Goal: Task Accomplishment & Management: Use online tool/utility

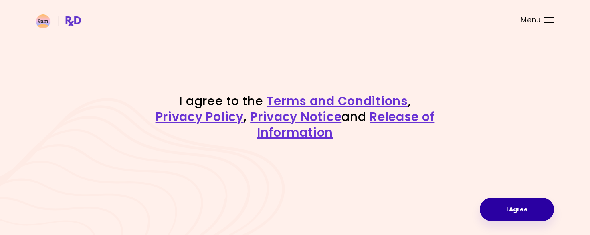
click at [521, 208] on button "I Agree" at bounding box center [517, 209] width 74 height 23
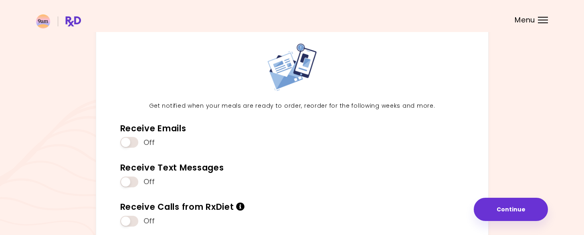
scroll to position [100, 0]
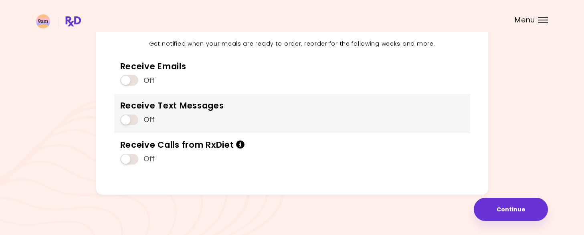
click at [132, 121] on span at bounding box center [129, 120] width 18 height 11
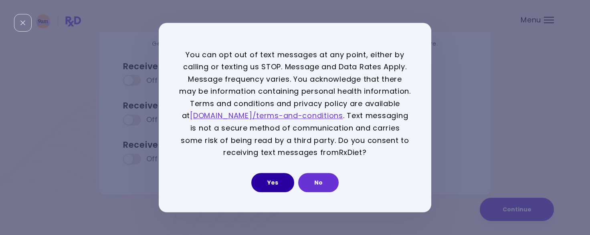
click at [276, 184] on button "Yes" at bounding box center [272, 182] width 43 height 19
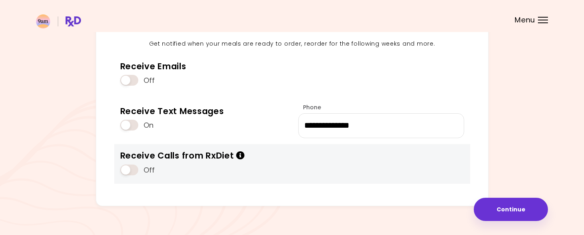
click at [132, 170] on span at bounding box center [129, 170] width 18 height 11
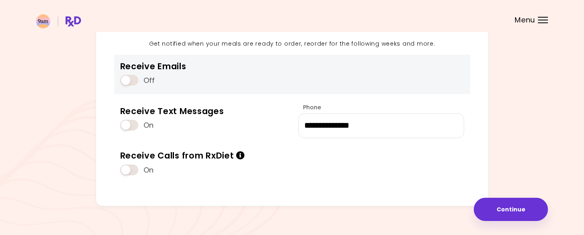
click at [135, 81] on span at bounding box center [129, 80] width 18 height 11
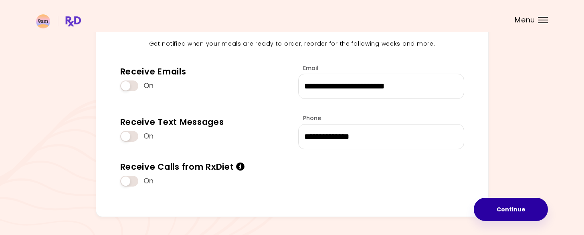
click at [519, 205] on button "Continue" at bounding box center [511, 209] width 74 height 23
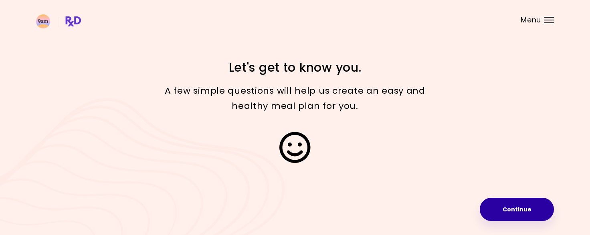
click at [511, 210] on button "Continue" at bounding box center [517, 209] width 74 height 23
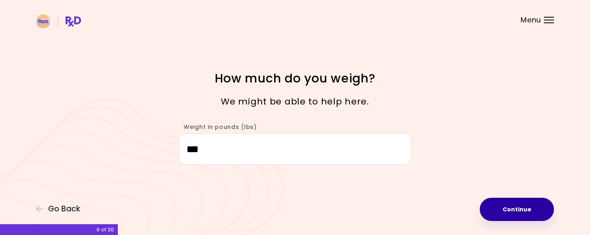
click at [524, 212] on button "Continue" at bounding box center [517, 209] width 74 height 23
select select "****"
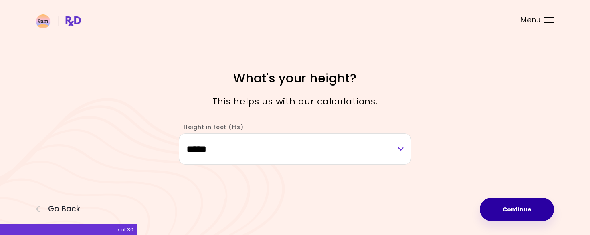
click at [524, 212] on button "Continue" at bounding box center [517, 209] width 74 height 23
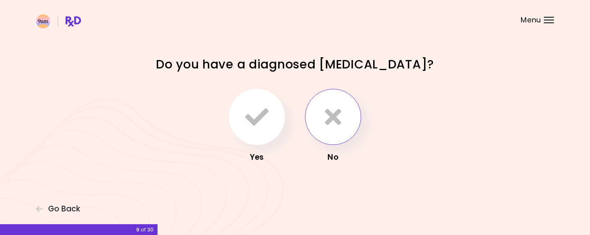
click at [339, 119] on icon "button" at bounding box center [333, 116] width 16 height 23
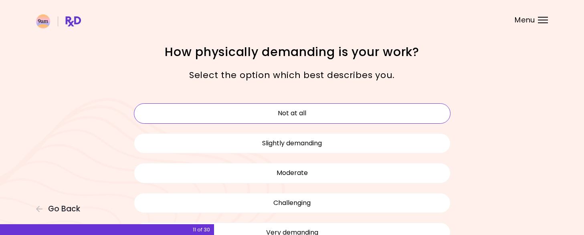
click at [303, 110] on button "Not at all" at bounding box center [292, 113] width 317 height 20
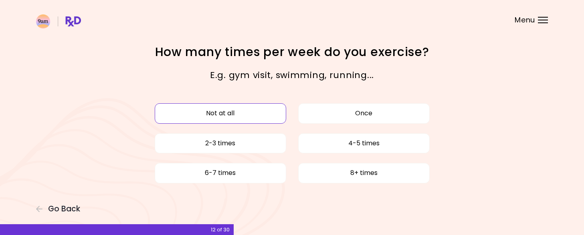
click at [265, 118] on button "Not at all" at bounding box center [220, 113] width 131 height 20
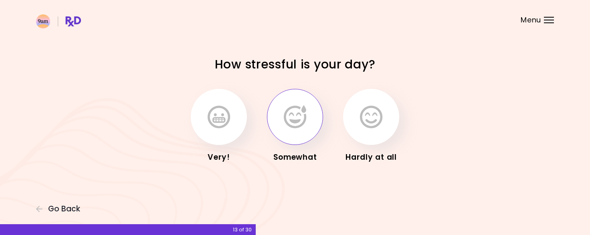
click at [303, 122] on icon "button" at bounding box center [295, 116] width 22 height 23
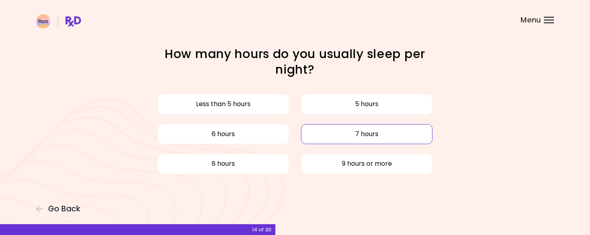
click at [342, 137] on button "7 hours" at bounding box center [366, 134] width 131 height 20
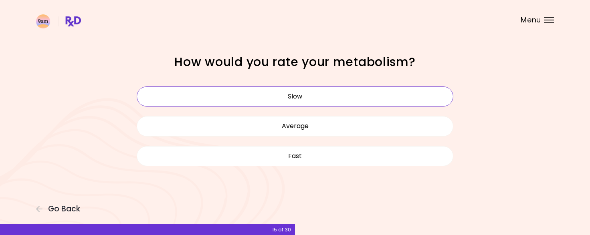
click at [320, 98] on button "Slow" at bounding box center [295, 97] width 317 height 20
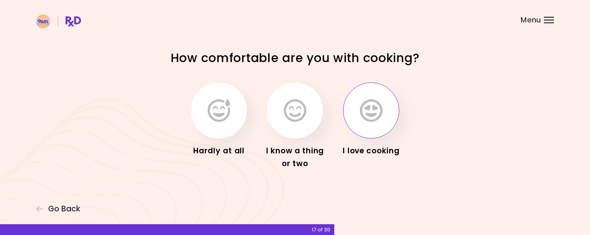
click at [366, 128] on button "button" at bounding box center [371, 111] width 56 height 56
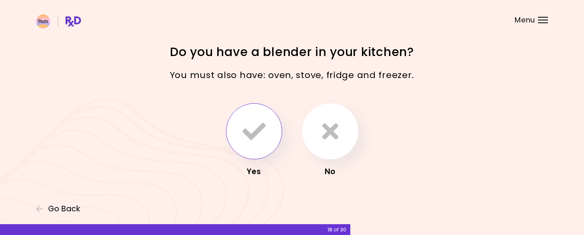
click at [251, 131] on icon "button" at bounding box center [254, 131] width 23 height 23
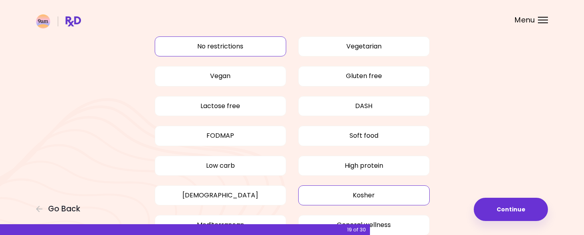
scroll to position [80, 0]
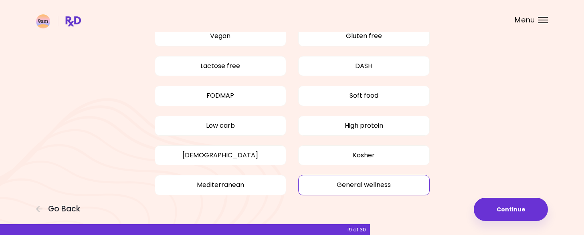
click at [376, 189] on button "General wellness" at bounding box center [363, 185] width 131 height 20
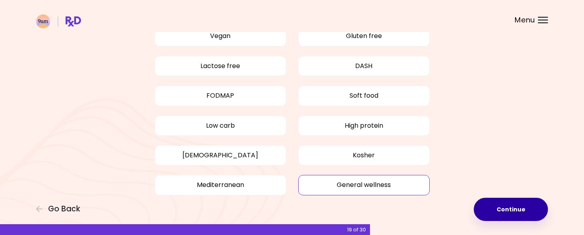
click at [501, 216] on button "Continue" at bounding box center [511, 209] width 74 height 23
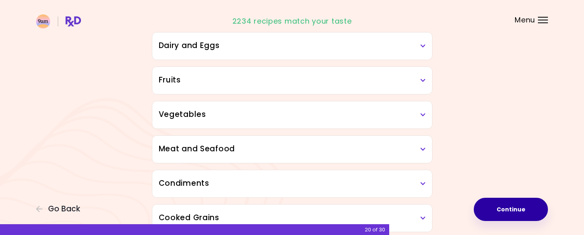
scroll to position [160, 0]
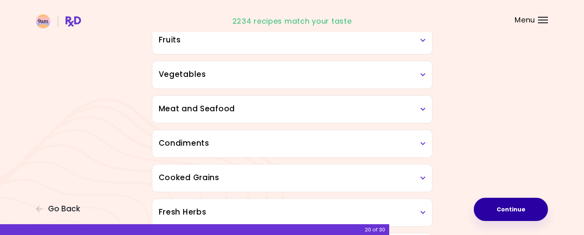
click at [417, 110] on h3 "Meat and Seafood" at bounding box center [292, 109] width 267 height 12
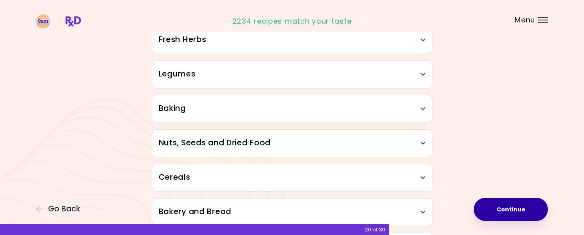
scroll to position [521, 0]
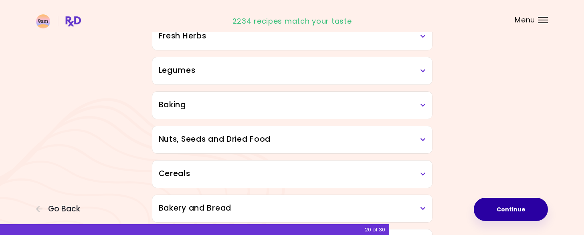
click at [426, 106] on div "Baking" at bounding box center [292, 105] width 280 height 27
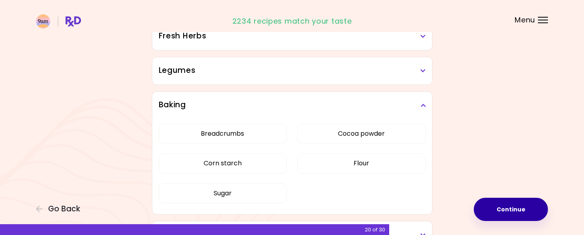
click at [424, 107] on icon at bounding box center [422, 106] width 5 height 6
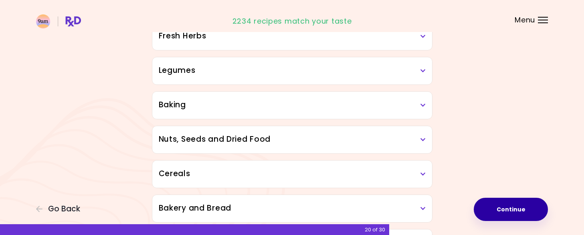
click at [425, 139] on icon at bounding box center [422, 140] width 5 height 6
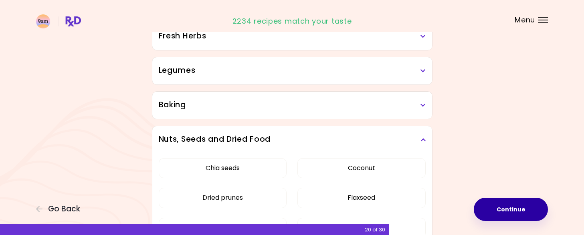
click at [424, 139] on icon at bounding box center [422, 140] width 5 height 6
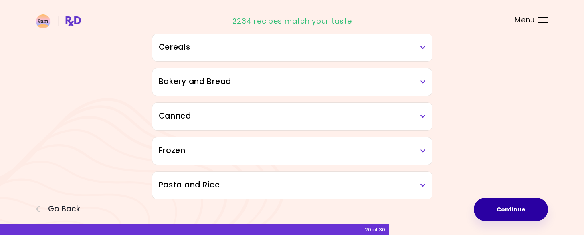
scroll to position [653, 0]
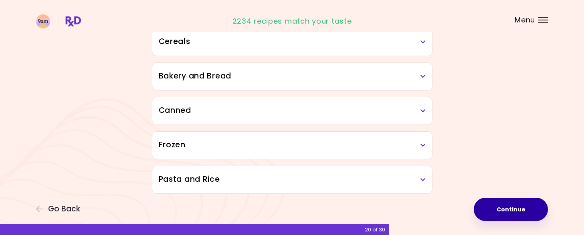
click at [425, 179] on icon at bounding box center [422, 180] width 5 height 6
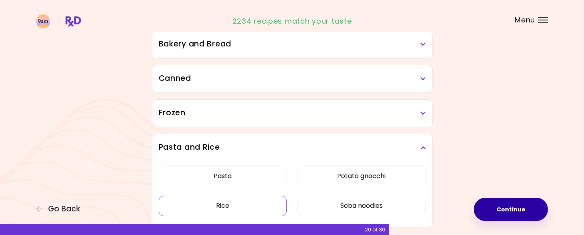
click at [250, 196] on button "Rice" at bounding box center [223, 206] width 128 height 20
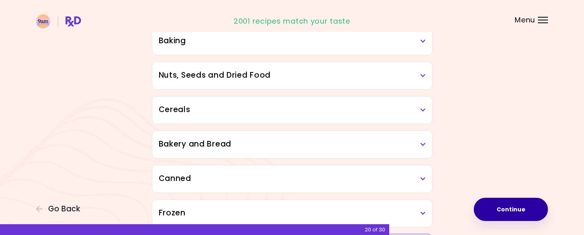
scroll to position [535, 0]
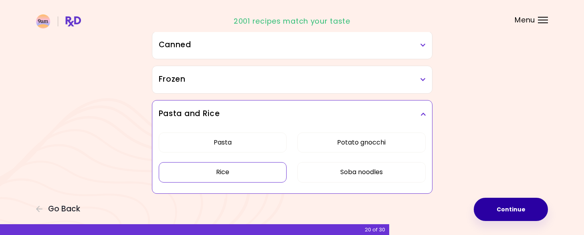
click at [255, 172] on button "Rice" at bounding box center [223, 172] width 128 height 20
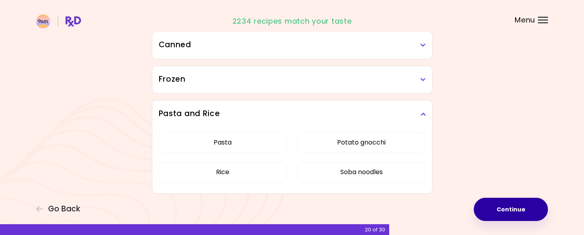
click at [294, 184] on div "Pasta Potato gnocchi Rice Soba noodles" at bounding box center [292, 161] width 267 height 66
click at [506, 208] on button "Continue" at bounding box center [511, 209] width 74 height 23
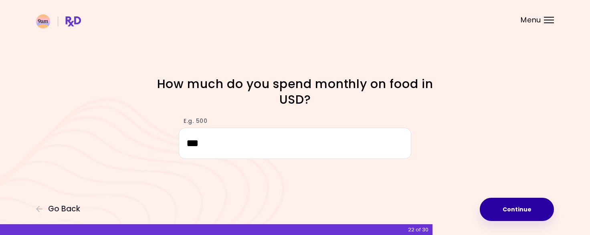
type input "***"
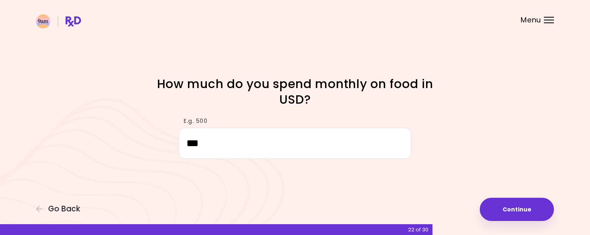
click at [519, 205] on button "Continue" at bounding box center [517, 209] width 74 height 23
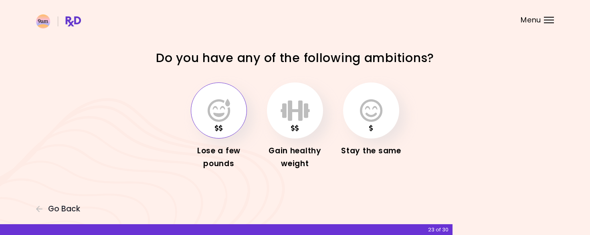
click at [220, 115] on icon "button" at bounding box center [219, 110] width 22 height 23
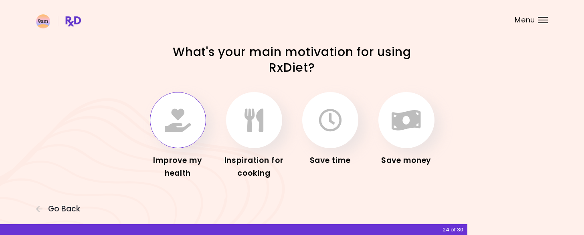
click at [170, 115] on icon "button" at bounding box center [178, 120] width 26 height 23
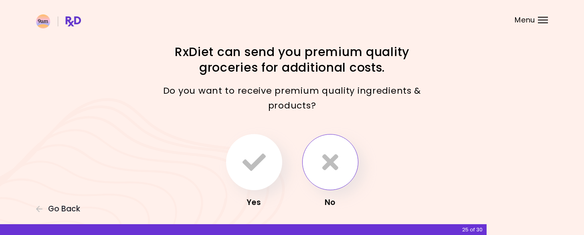
click at [340, 174] on button "button" at bounding box center [330, 162] width 56 height 56
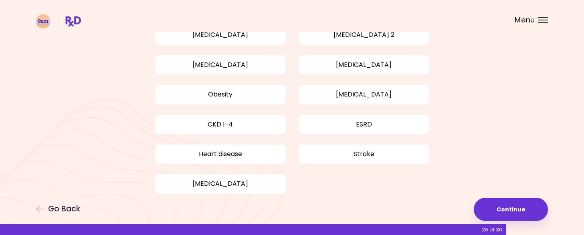
scroll to position [80, 0]
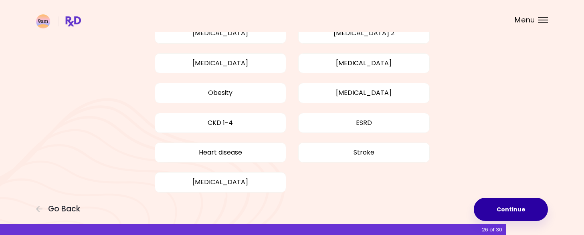
click at [524, 210] on button "Continue" at bounding box center [511, 209] width 74 height 23
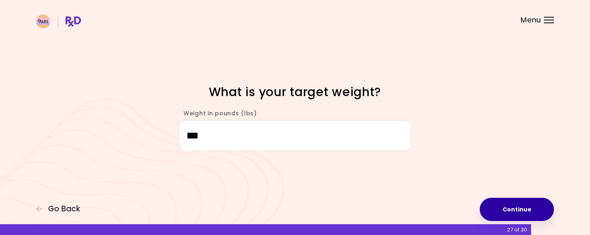
type input "***"
click at [519, 206] on button "Continue" at bounding box center [517, 209] width 74 height 23
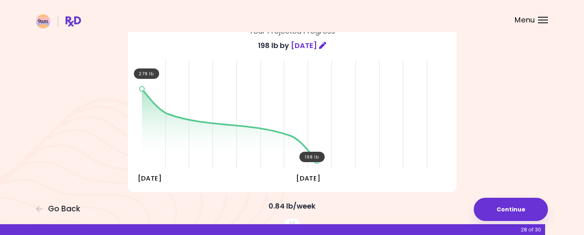
scroll to position [80, 0]
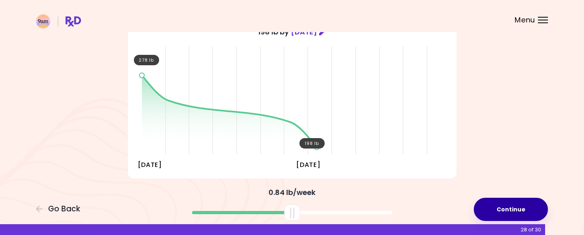
click at [510, 203] on button "Continue" at bounding box center [511, 209] width 74 height 23
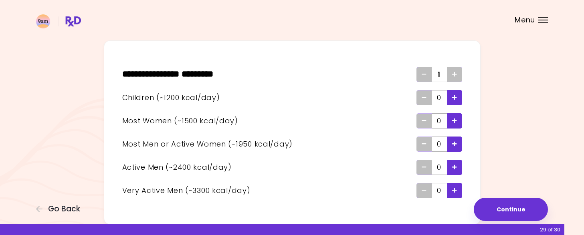
scroll to position [61, 0]
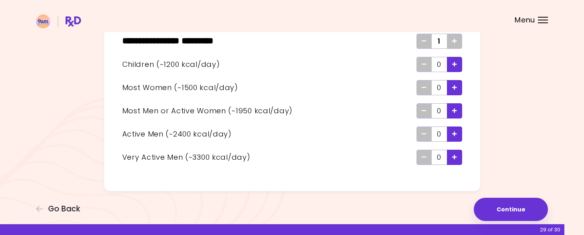
click at [457, 112] on div "Add - Man or Active Woman" at bounding box center [454, 110] width 15 height 15
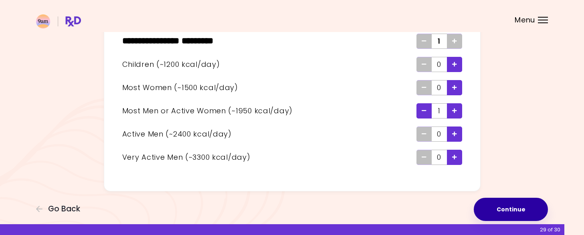
click at [518, 213] on button "Continue" at bounding box center [511, 209] width 74 height 23
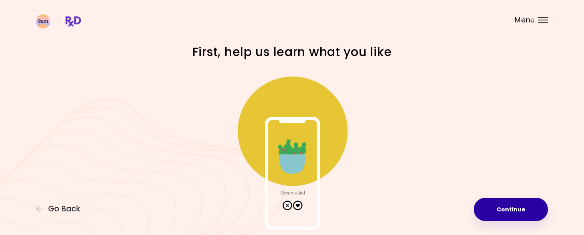
click at [515, 210] on button "Continue" at bounding box center [511, 209] width 74 height 23
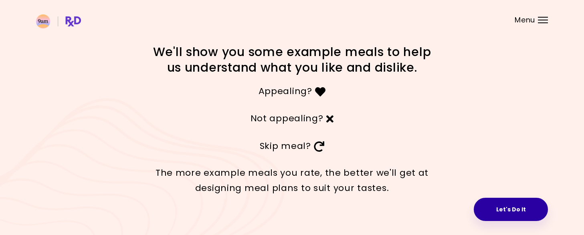
click at [524, 213] on button "Let's Do It" at bounding box center [511, 209] width 74 height 23
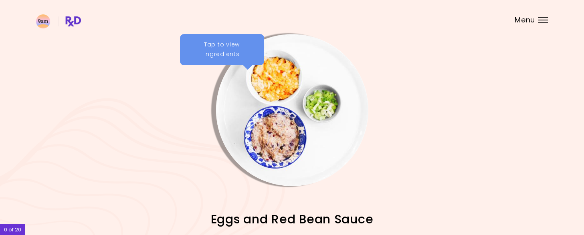
click at [279, 87] on img "Info - Eggs and Red Bean Sauce" at bounding box center [292, 110] width 152 height 152
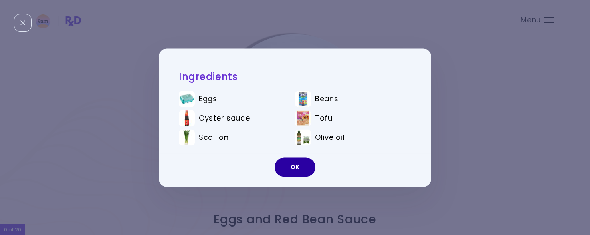
click at [294, 163] on button "OK" at bounding box center [295, 167] width 41 height 19
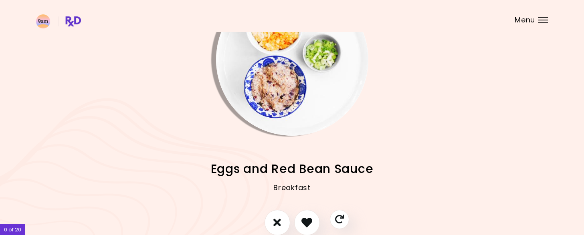
scroll to position [93, 0]
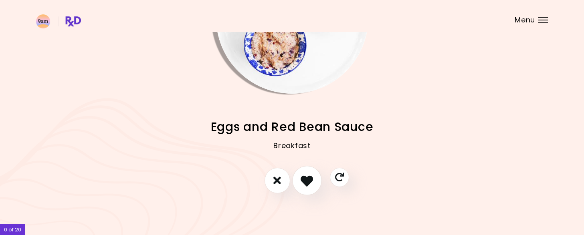
click at [301, 176] on icon "I like this recipe" at bounding box center [307, 180] width 12 height 12
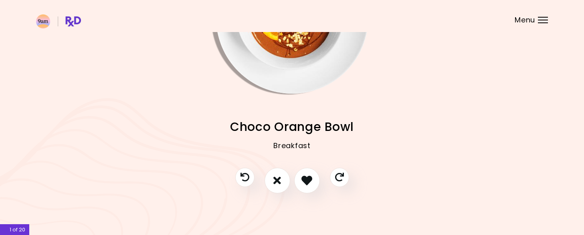
scroll to position [53, 0]
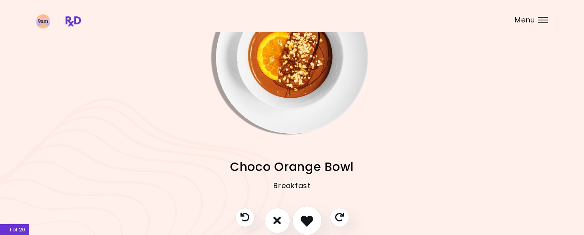
click at [305, 214] on icon "I like this recipe" at bounding box center [307, 220] width 12 height 12
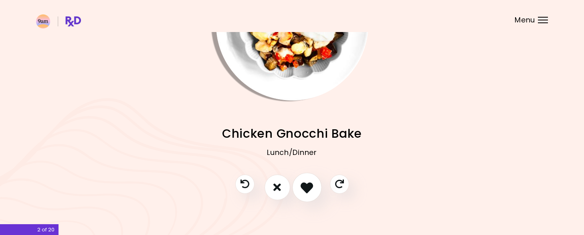
scroll to position [93, 0]
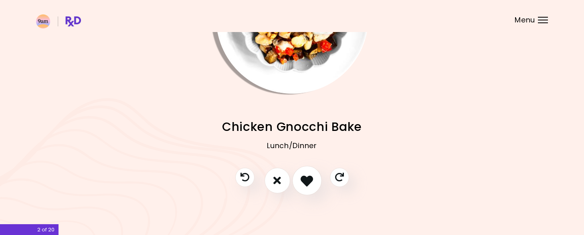
click at [312, 187] on button "I like this recipe" at bounding box center [307, 181] width 30 height 30
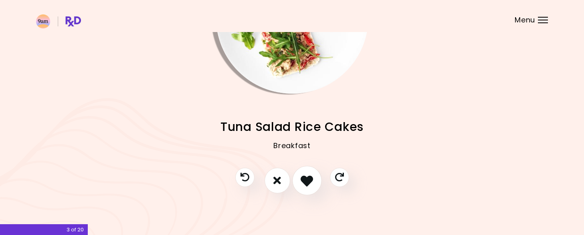
drag, startPoint x: 306, startPoint y: 182, endPoint x: 313, endPoint y: 180, distance: 6.8
click at [307, 182] on icon "I like this recipe" at bounding box center [307, 180] width 12 height 12
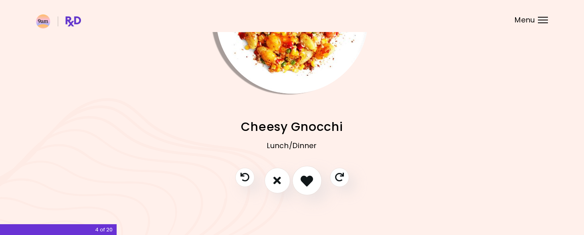
click at [314, 182] on button "I like this recipe" at bounding box center [307, 181] width 30 height 30
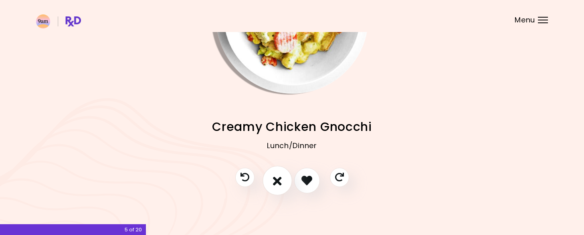
click at [278, 176] on icon "I don't like this recipe" at bounding box center [277, 180] width 9 height 12
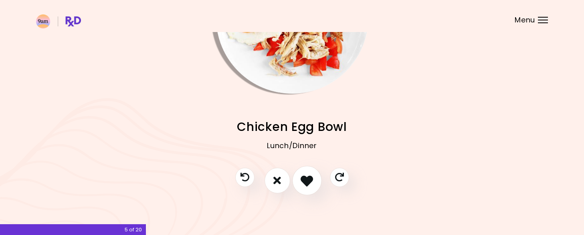
click at [311, 182] on icon "I like this recipe" at bounding box center [307, 180] width 12 height 12
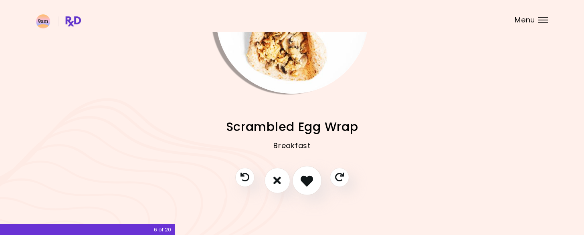
click at [313, 180] on button "I like this recipe" at bounding box center [307, 181] width 30 height 30
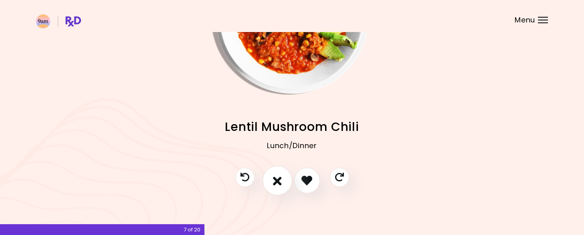
click at [280, 181] on icon "I don't like this recipe" at bounding box center [277, 180] width 9 height 12
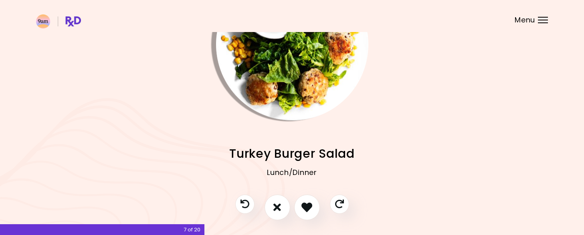
scroll to position [53, 0]
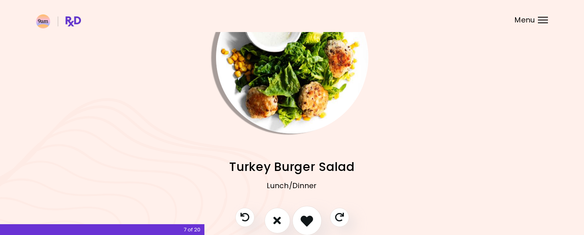
click at [308, 217] on icon "I like this recipe" at bounding box center [307, 220] width 12 height 12
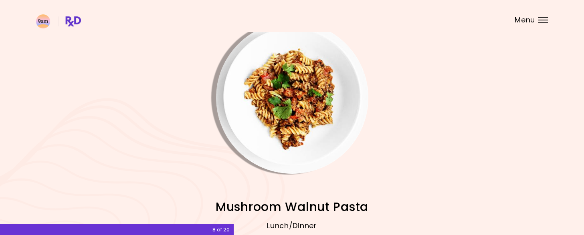
scroll to position [93, 0]
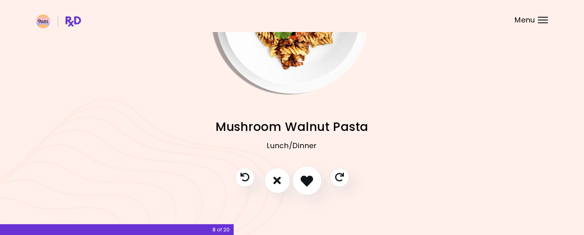
click at [305, 181] on icon "I like this recipe" at bounding box center [307, 180] width 12 height 12
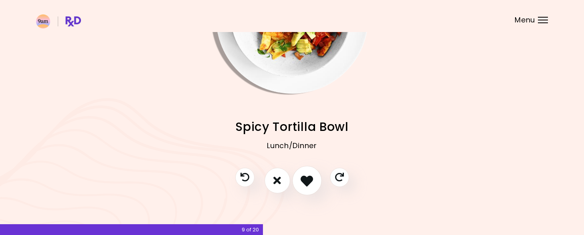
click at [305, 181] on icon "I like this recipe" at bounding box center [307, 180] width 12 height 12
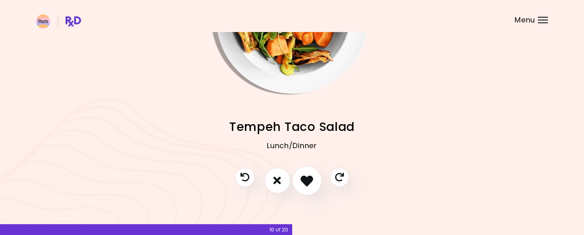
click at [309, 184] on icon "I like this recipe" at bounding box center [307, 180] width 12 height 12
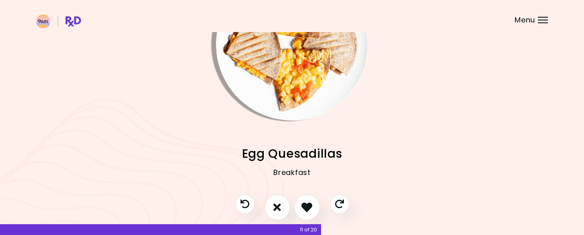
scroll to position [53, 0]
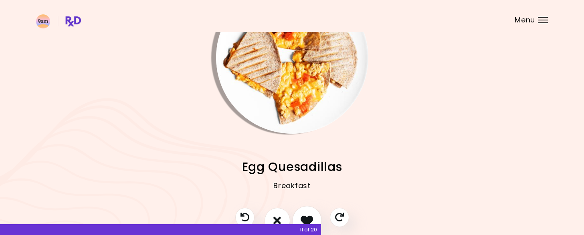
click at [304, 213] on button "I like this recipe" at bounding box center [307, 221] width 30 height 30
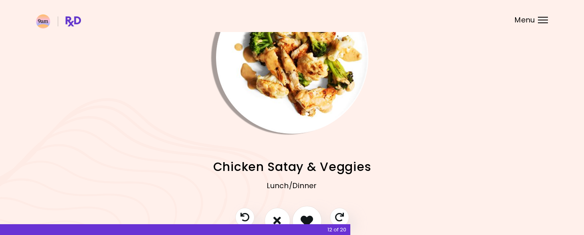
click at [311, 218] on icon "I like this recipe" at bounding box center [307, 220] width 12 height 12
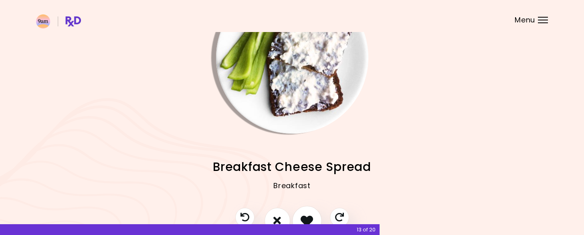
click at [308, 217] on icon "I like this recipe" at bounding box center [307, 220] width 12 height 12
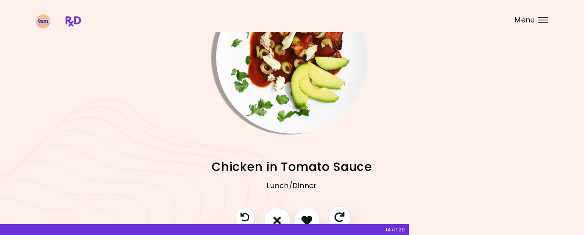
click at [342, 217] on icon "Skip" at bounding box center [339, 217] width 10 height 10
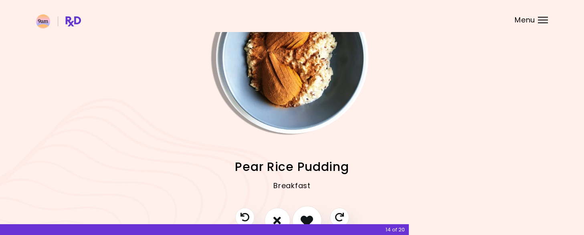
click at [303, 214] on icon "I like this recipe" at bounding box center [307, 220] width 12 height 12
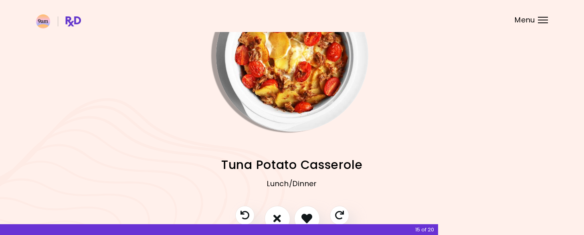
scroll to position [93, 0]
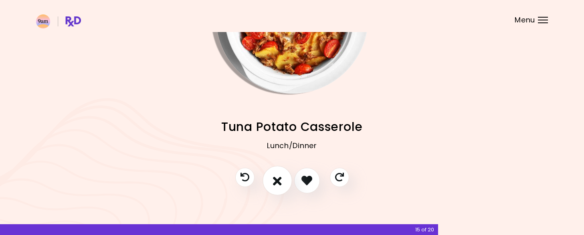
click at [278, 182] on icon "I don't like this recipe" at bounding box center [277, 180] width 9 height 12
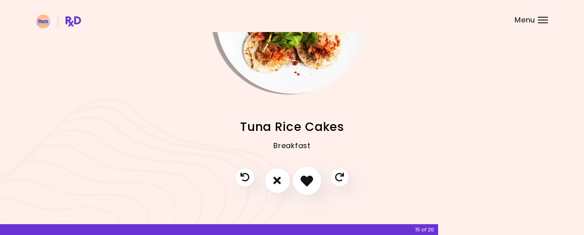
click at [306, 179] on icon "I like this recipe" at bounding box center [307, 180] width 12 height 12
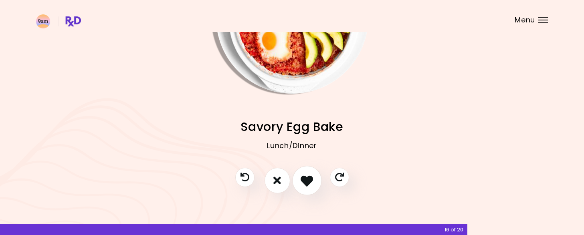
click at [306, 176] on icon "I like this recipe" at bounding box center [307, 180] width 12 height 12
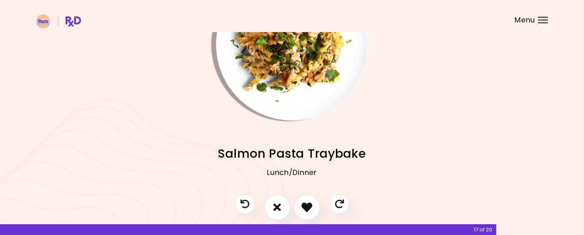
scroll to position [53, 0]
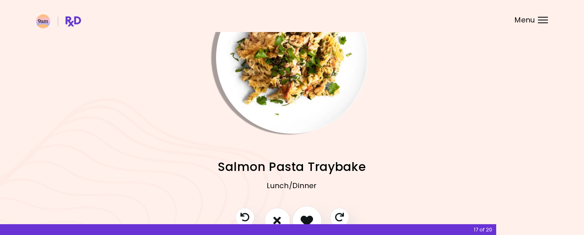
click at [304, 213] on button "I like this recipe" at bounding box center [307, 221] width 30 height 30
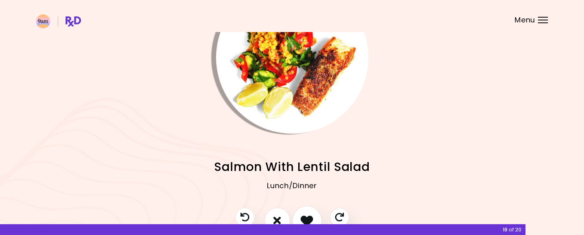
click at [304, 216] on icon "I like this recipe" at bounding box center [307, 220] width 12 height 12
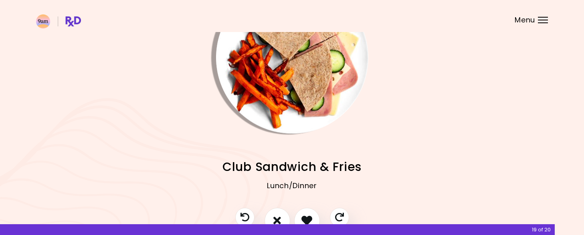
click at [308, 216] on icon "I like this recipe" at bounding box center [306, 220] width 11 height 11
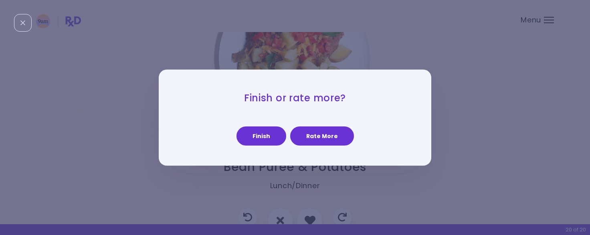
click at [323, 139] on button "Rate More" at bounding box center [322, 136] width 64 height 19
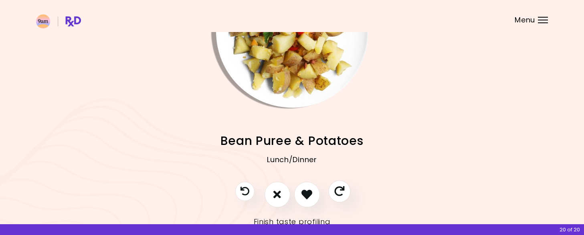
scroll to position [80, 0]
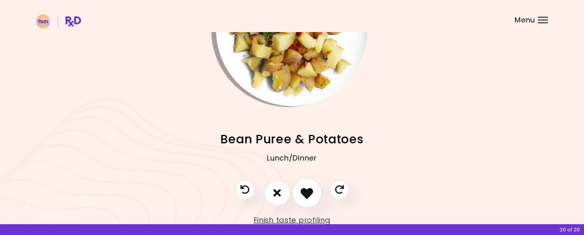
drag, startPoint x: 306, startPoint y: 189, endPoint x: 315, endPoint y: 190, distance: 8.9
click at [313, 189] on icon "I like this recipe" at bounding box center [307, 193] width 12 height 12
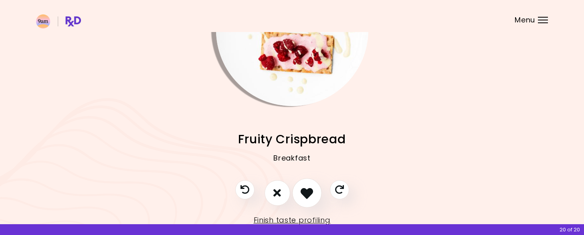
click at [303, 189] on icon "I like this recipe" at bounding box center [307, 193] width 12 height 12
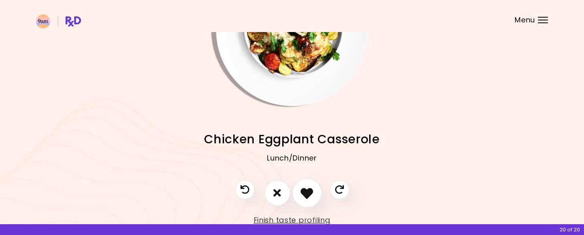
click at [304, 190] on icon "I like this recipe" at bounding box center [307, 193] width 12 height 12
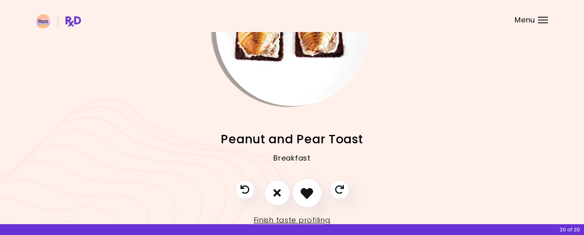
click at [309, 195] on icon "I like this recipe" at bounding box center [307, 193] width 12 height 12
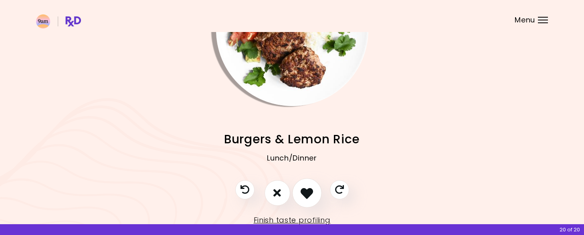
click at [308, 195] on icon "I like this recipe" at bounding box center [307, 193] width 12 height 12
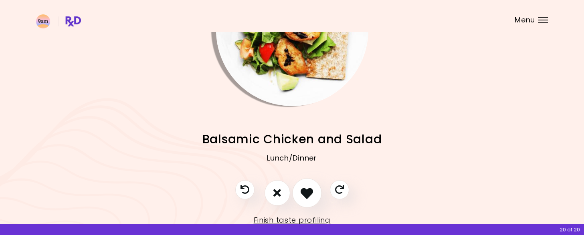
click at [308, 195] on icon "I like this recipe" at bounding box center [307, 193] width 12 height 12
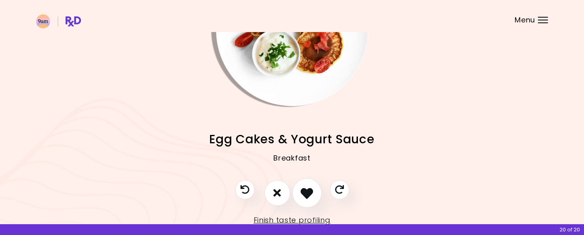
click at [305, 197] on icon "I like this recipe" at bounding box center [307, 193] width 12 height 12
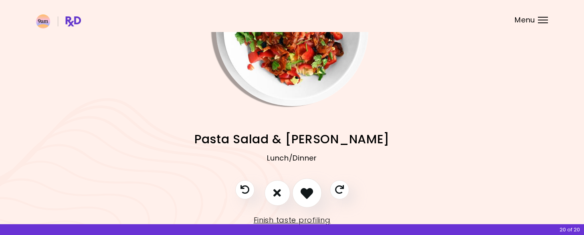
click at [308, 194] on icon "I like this recipe" at bounding box center [307, 193] width 12 height 12
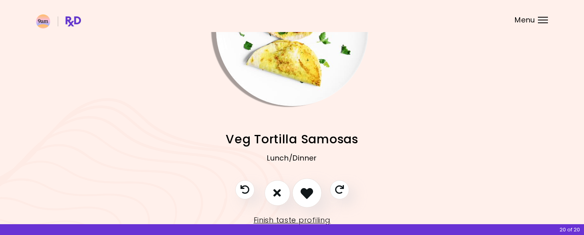
click at [309, 193] on icon "I like this recipe" at bounding box center [307, 193] width 12 height 12
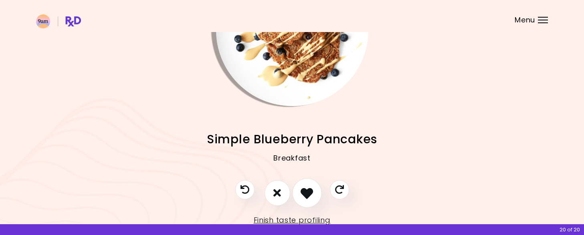
click at [311, 193] on icon "I like this recipe" at bounding box center [307, 193] width 12 height 12
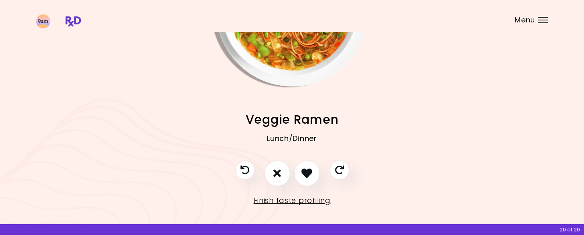
scroll to position [105, 0]
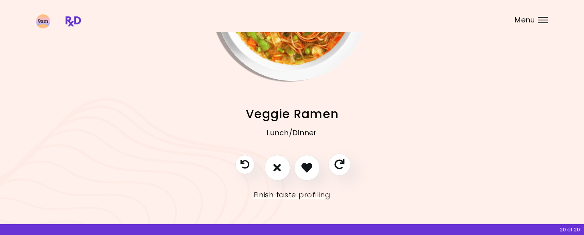
click at [340, 172] on button "Skip" at bounding box center [339, 165] width 22 height 22
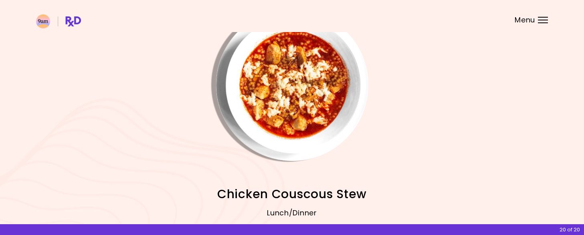
scroll to position [65, 0]
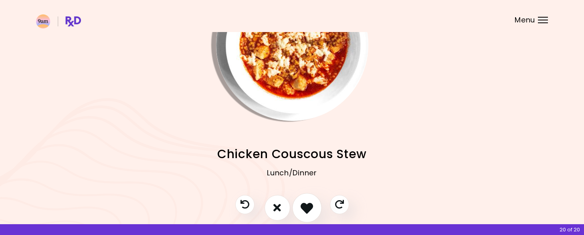
click at [308, 202] on icon "I like this recipe" at bounding box center [307, 208] width 12 height 12
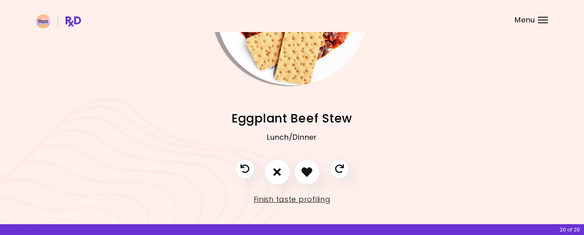
scroll to position [105, 0]
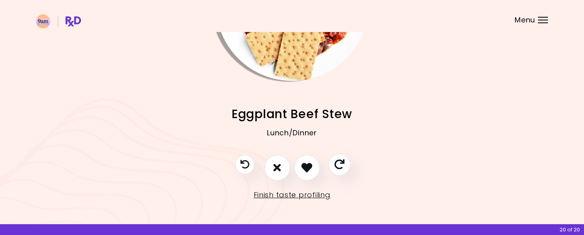
click at [342, 170] on button "Skip" at bounding box center [339, 165] width 22 height 22
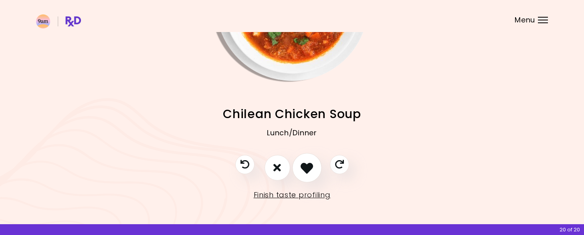
click at [313, 169] on button "I like this recipe" at bounding box center [307, 168] width 30 height 30
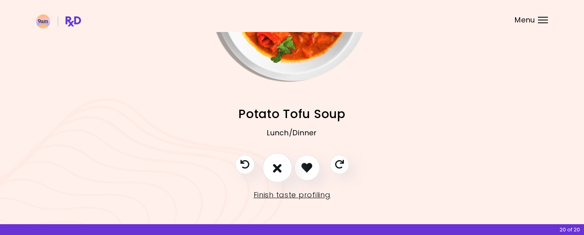
click at [283, 173] on button "I don't like this recipe" at bounding box center [278, 168] width 30 height 30
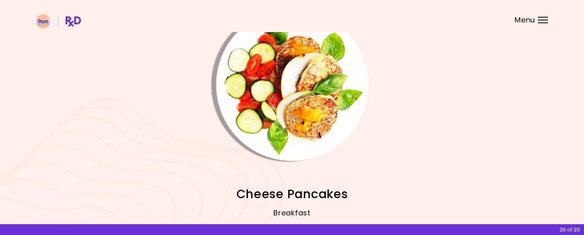
scroll to position [65, 0]
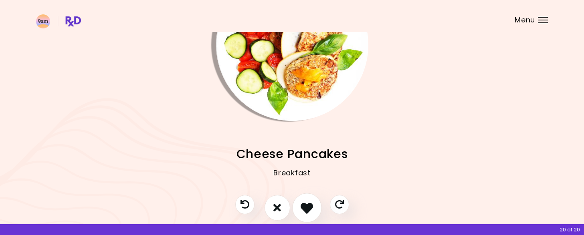
click at [304, 199] on button "I like this recipe" at bounding box center [307, 208] width 30 height 30
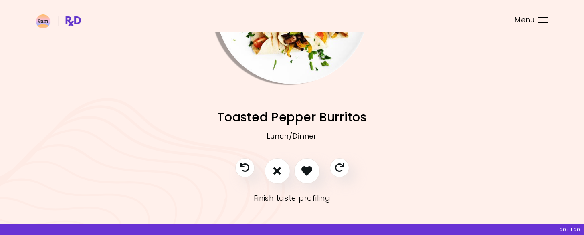
scroll to position [105, 0]
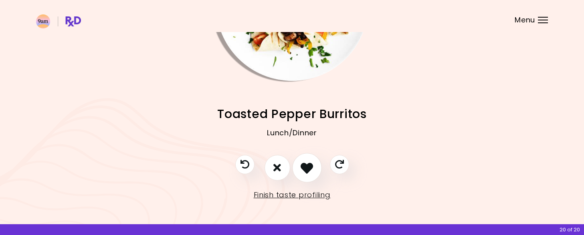
click at [311, 169] on icon "I like this recipe" at bounding box center [307, 168] width 12 height 12
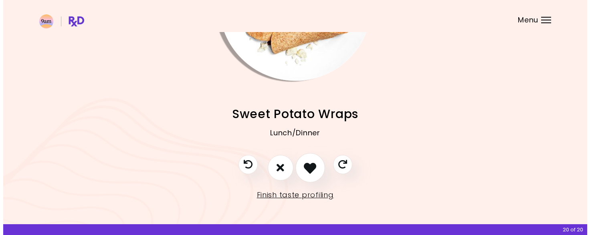
scroll to position [65, 0]
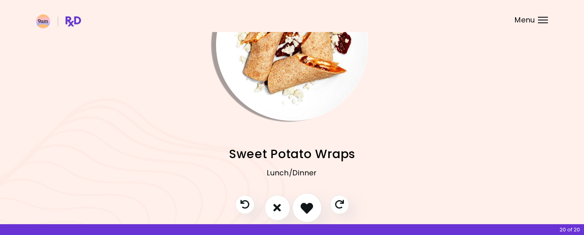
click at [304, 203] on icon "I like this recipe" at bounding box center [307, 208] width 12 height 12
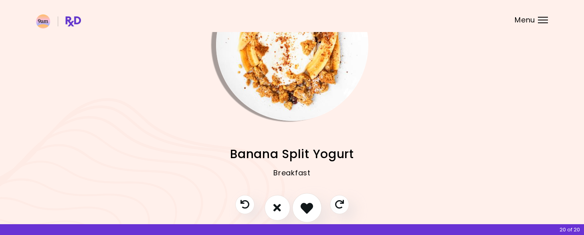
click at [306, 205] on icon "I like this recipe" at bounding box center [307, 208] width 12 height 12
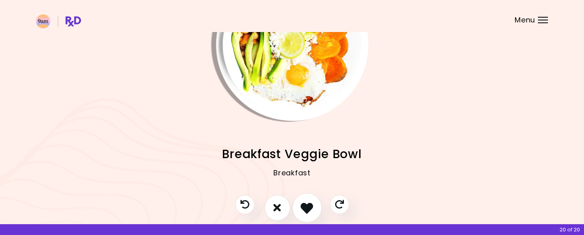
click at [307, 205] on icon "I like this recipe" at bounding box center [307, 208] width 12 height 12
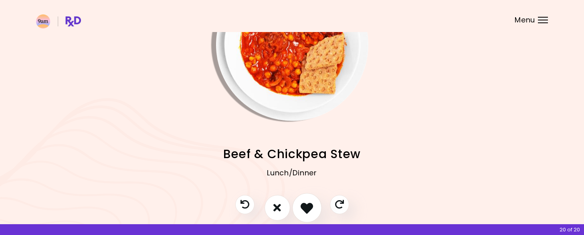
click at [308, 205] on icon "I like this recipe" at bounding box center [307, 208] width 12 height 12
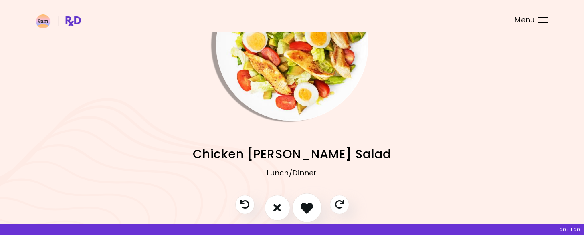
click at [308, 205] on icon "I like this recipe" at bounding box center [307, 208] width 12 height 12
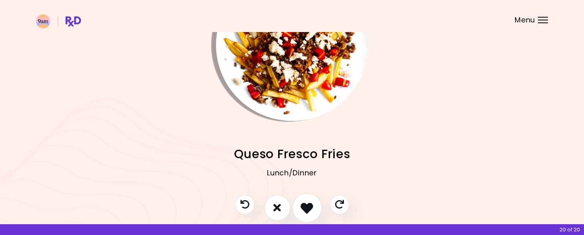
click at [308, 205] on icon "I like this recipe" at bounding box center [307, 208] width 12 height 12
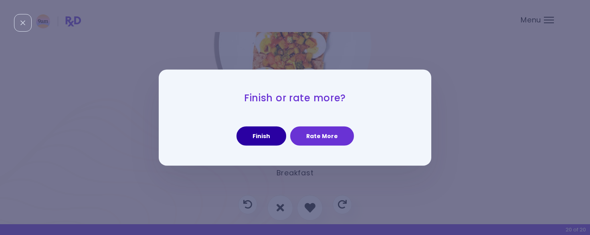
click at [277, 135] on button "Finish" at bounding box center [261, 136] width 50 height 19
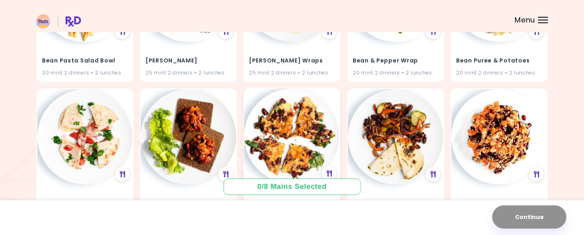
scroll to position [3247, 0]
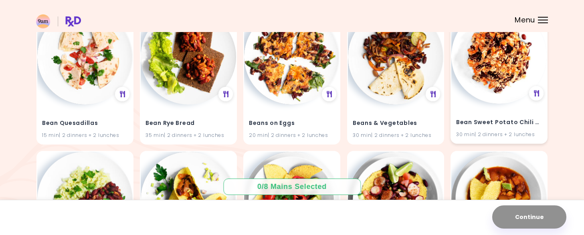
click at [489, 77] on img at bounding box center [498, 55] width 95 height 95
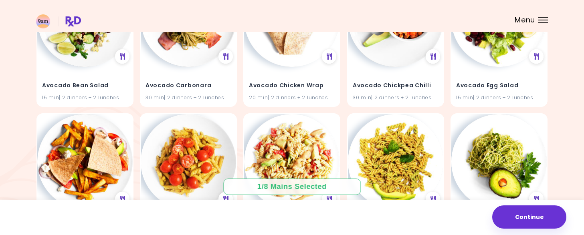
scroll to position [499, 0]
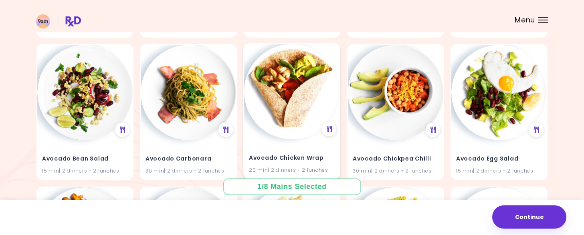
click at [298, 81] on img at bounding box center [291, 91] width 95 height 95
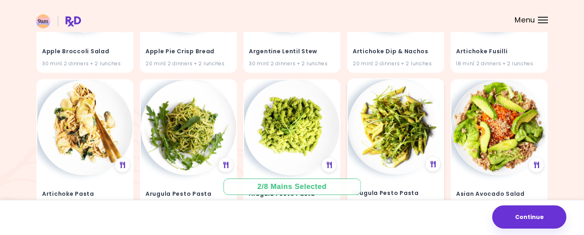
scroll to position [99, 0]
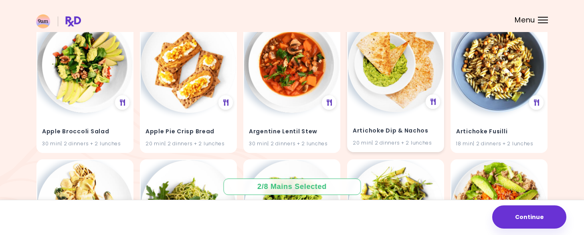
click at [410, 113] on div "Artichoke Dip & Nachos 20 min | 2 dinners + 2 lunches" at bounding box center [395, 131] width 95 height 39
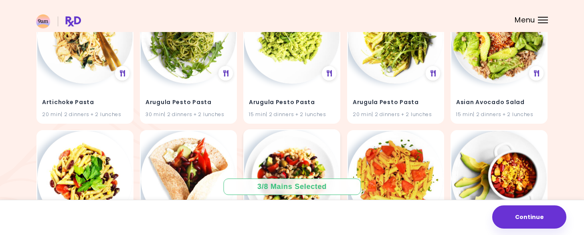
scroll to position [339, 0]
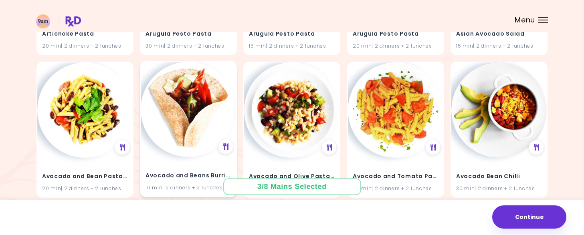
click at [188, 123] on img at bounding box center [188, 109] width 95 height 95
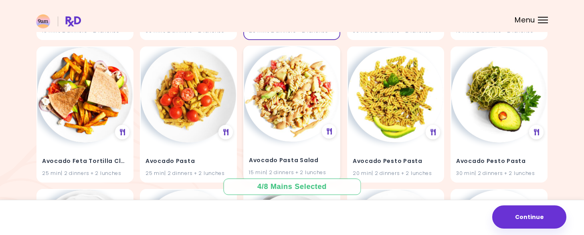
scroll to position [660, 0]
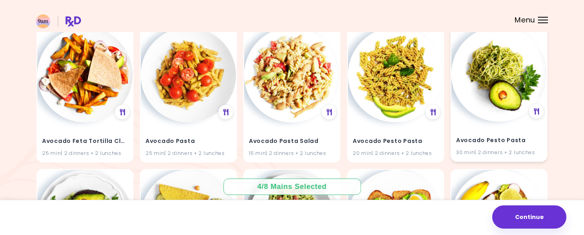
click at [481, 136] on h4 "Avocado Pesto Pasta" at bounding box center [499, 140] width 86 height 13
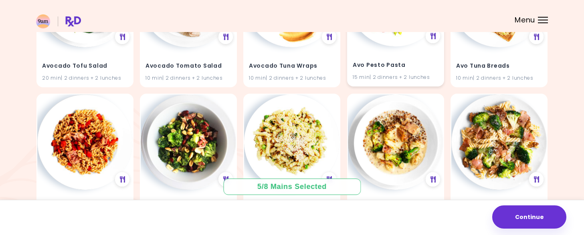
scroll to position [1221, 0]
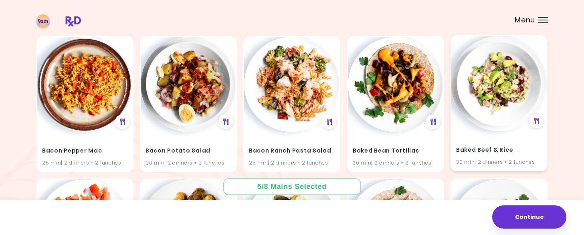
click at [494, 113] on img at bounding box center [498, 83] width 95 height 95
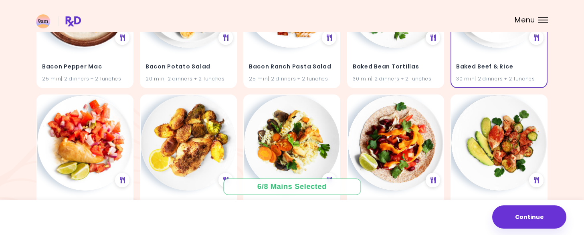
scroll to position [1381, 0]
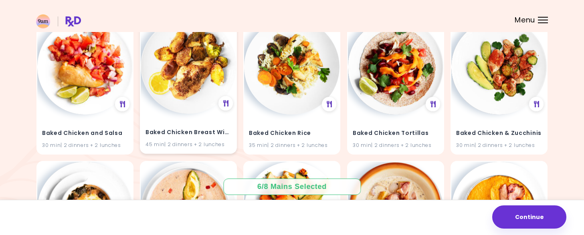
click at [196, 124] on div "Baked Chicken Breast With Potatoes 45 min | 2 dinners + 2 lunches" at bounding box center [188, 133] width 95 height 39
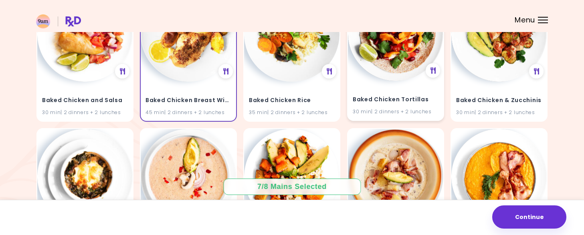
scroll to position [1501, 0]
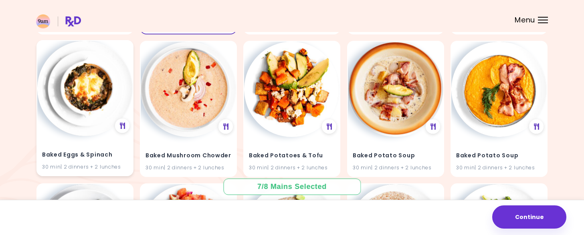
click at [80, 99] on img at bounding box center [84, 88] width 95 height 95
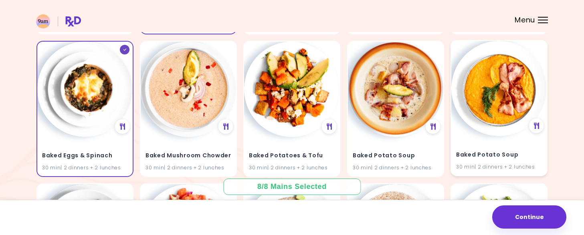
click at [501, 149] on h4 "Baked Potato Soup" at bounding box center [499, 155] width 86 height 13
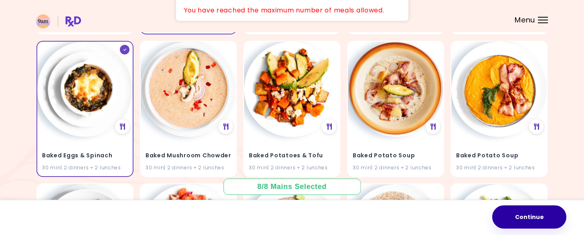
click at [538, 217] on button "Continue" at bounding box center [529, 217] width 74 height 23
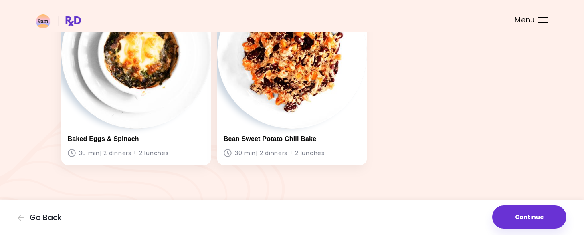
scroll to position [485, 0]
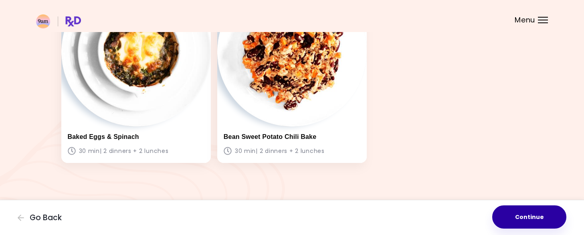
click at [539, 217] on button "Continue" at bounding box center [529, 217] width 74 height 23
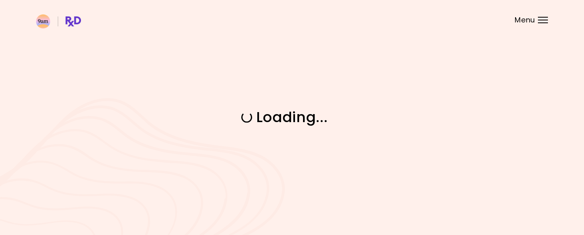
scroll to position [0, 0]
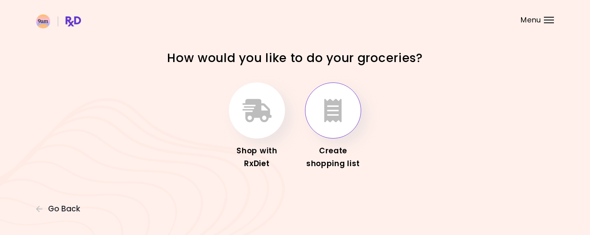
click at [343, 118] on button "button" at bounding box center [333, 111] width 56 height 56
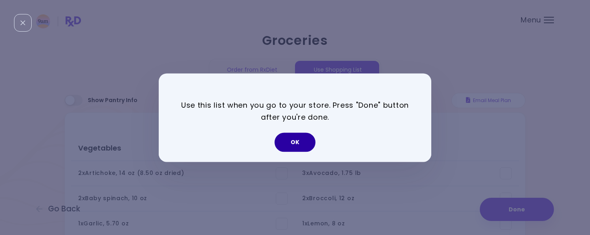
click at [301, 142] on button "OK" at bounding box center [295, 142] width 41 height 19
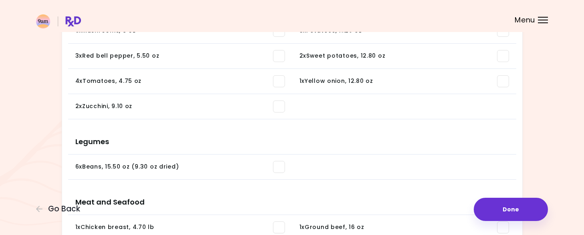
scroll to position [212, 0]
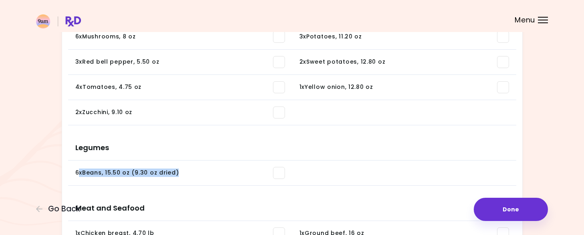
drag, startPoint x: 93, startPoint y: 172, endPoint x: 200, endPoint y: 178, distance: 107.9
click at [200, 178] on div "6 x Beans , 15.50 oz (9.30 oz dried)" at bounding box center [180, 173] width 210 height 12
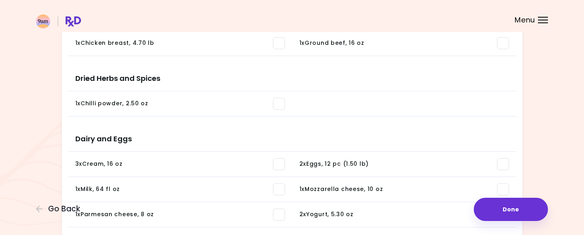
scroll to position [441, 0]
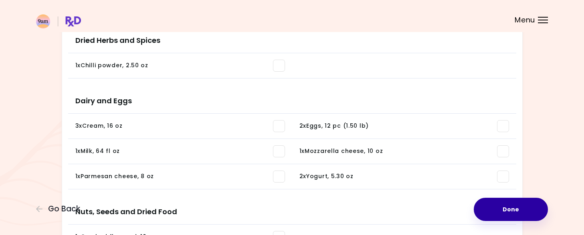
click at [525, 214] on button "Done" at bounding box center [511, 209] width 74 height 23
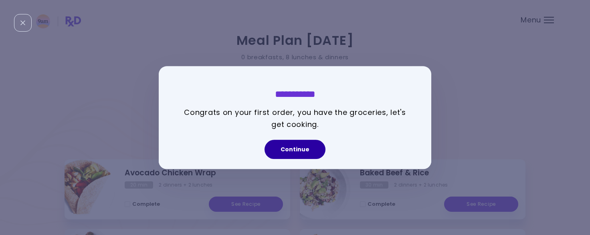
click at [287, 147] on button "Continue" at bounding box center [295, 149] width 61 height 19
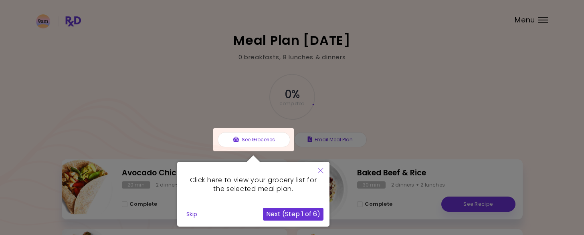
click at [298, 213] on button "Next (Step 1 of 6)" at bounding box center [293, 214] width 61 height 13
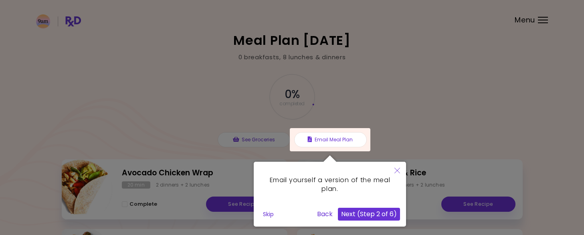
click at [370, 212] on button "Next (Step 2 of 6)" at bounding box center [369, 214] width 62 height 13
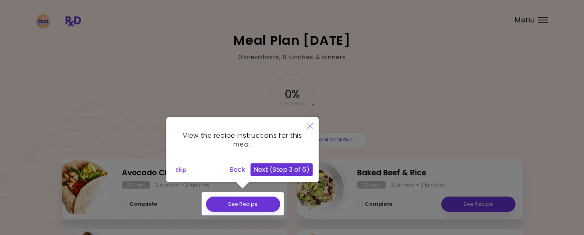
click at [271, 170] on button "Next (Step 3 of 6)" at bounding box center [282, 170] width 62 height 13
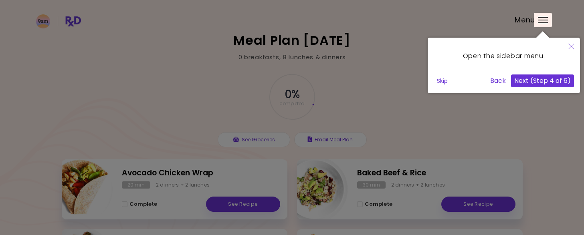
click at [537, 81] on button "Next (Step 4 of 6)" at bounding box center [542, 81] width 63 height 13
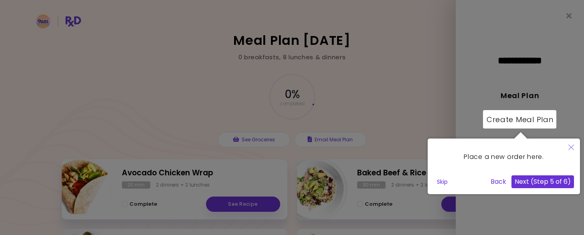
click at [544, 184] on button "Next (Step 5 of 6)" at bounding box center [542, 182] width 63 height 13
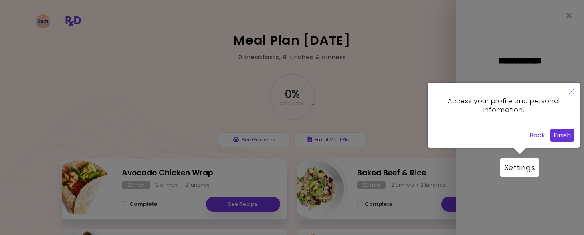
click at [566, 135] on button "Finish" at bounding box center [562, 135] width 24 height 13
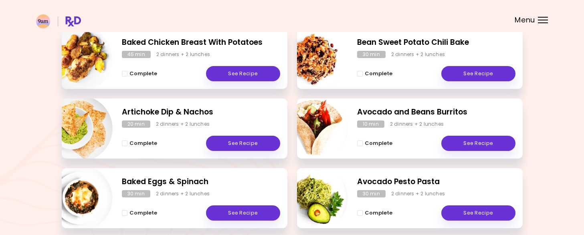
scroll to position [237, 0]
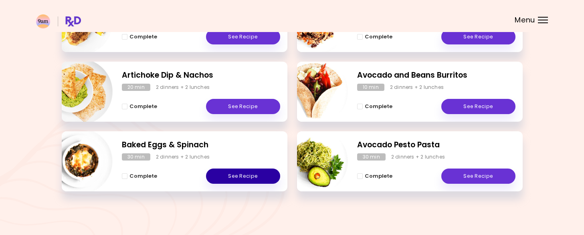
click at [249, 175] on link "See Recipe" at bounding box center [243, 176] width 74 height 15
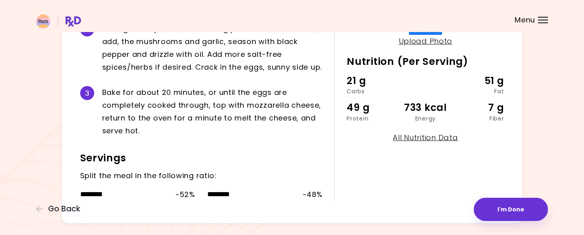
scroll to position [263, 0]
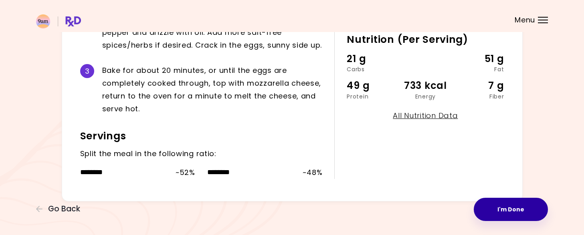
click at [513, 209] on button "I'm Done" at bounding box center [511, 209] width 74 height 23
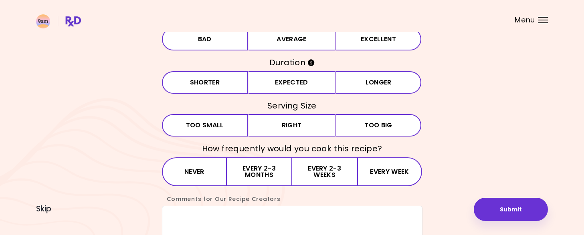
scroll to position [109, 0]
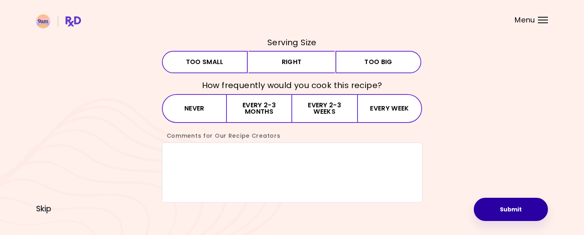
click at [521, 210] on button "Submit" at bounding box center [511, 209] width 74 height 23
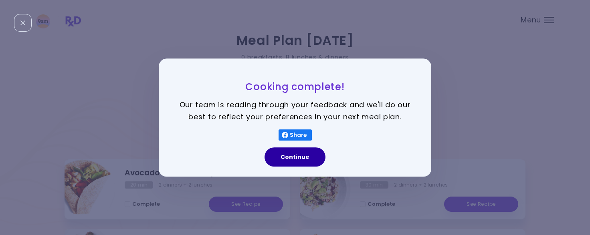
click at [300, 156] on button "Continue" at bounding box center [295, 157] width 61 height 19
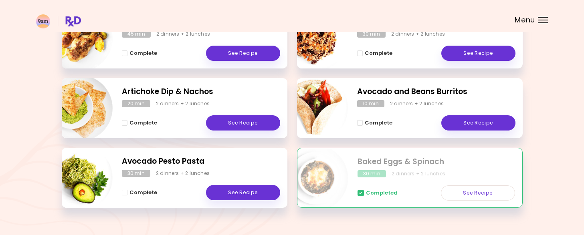
scroll to position [237, 0]
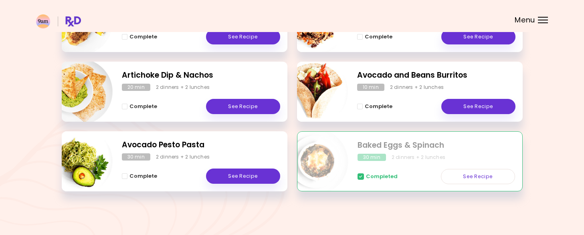
click at [363, 179] on span at bounding box center [361, 177] width 6 height 6
drag, startPoint x: 382, startPoint y: 173, endPoint x: 386, endPoint y: 171, distance: 5.2
click at [382, 174] on span "Completed" at bounding box center [382, 177] width 32 height 6
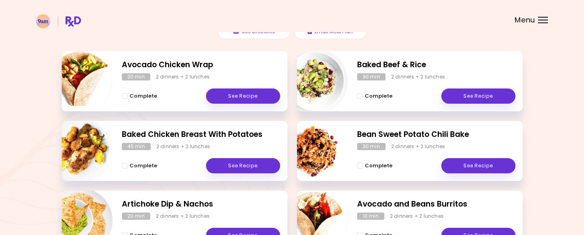
scroll to position [0, 0]
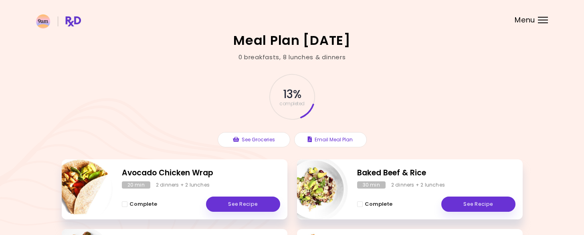
click at [301, 98] on div "13 % completed" at bounding box center [292, 97] width 240 height 55
